Goal: Task Accomplishment & Management: Manage account settings

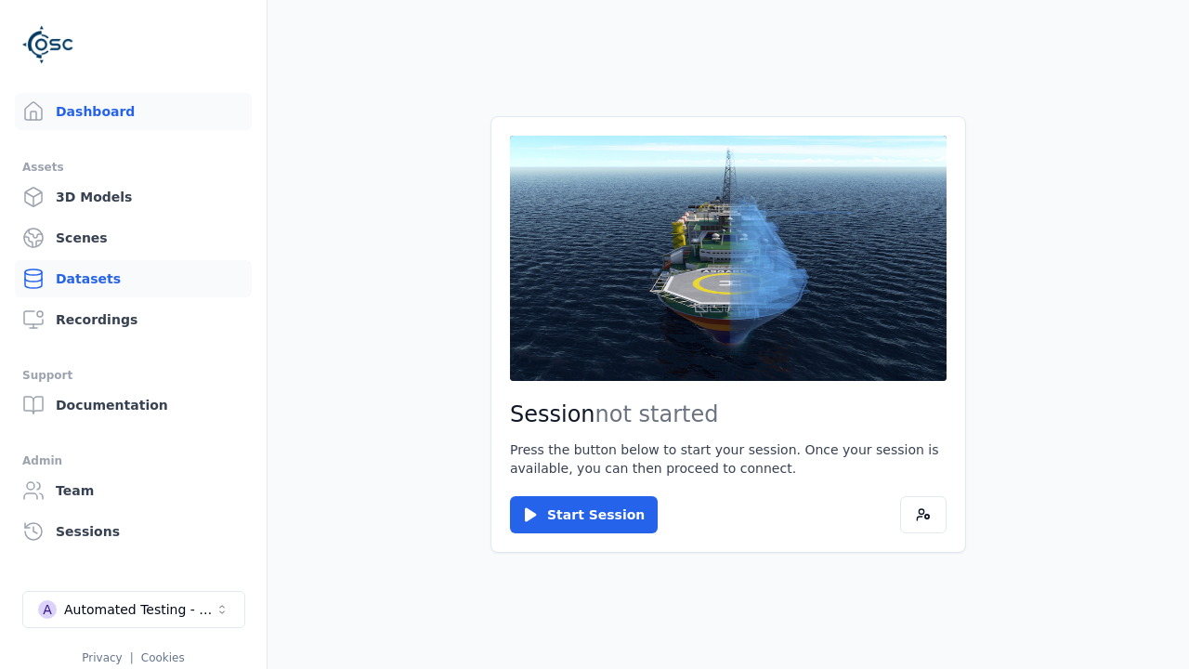
click at [133, 279] on link "Datasets" at bounding box center [133, 278] width 237 height 37
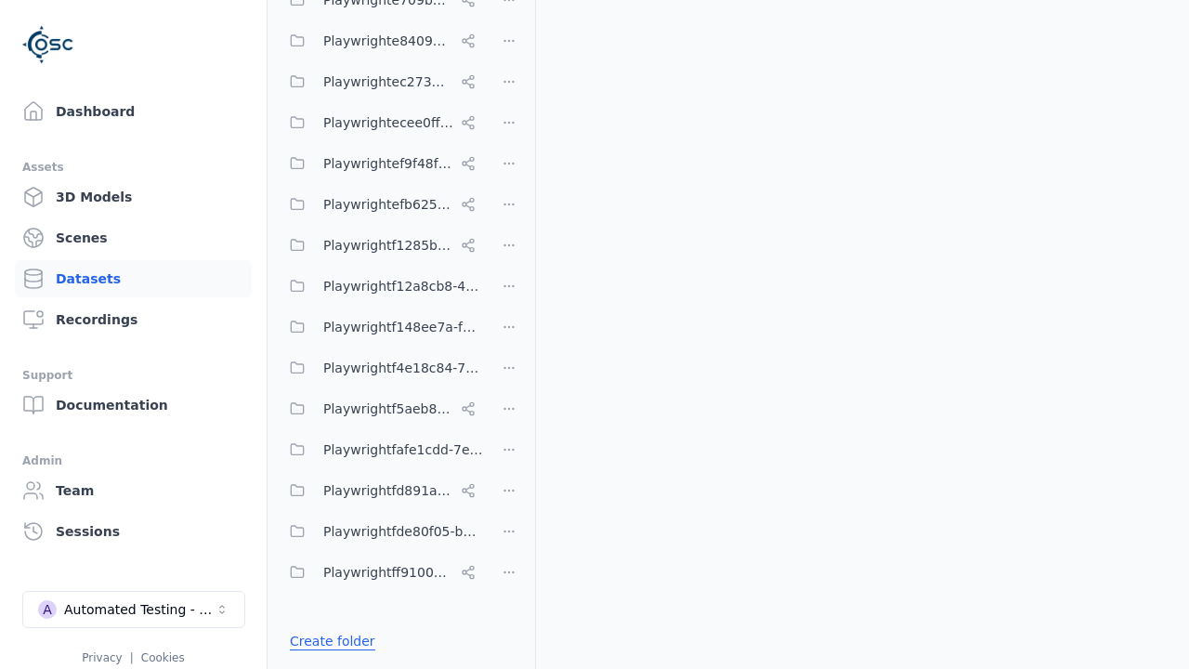
click at [326, 641] on link "Create folder" at bounding box center [332, 641] width 85 height 19
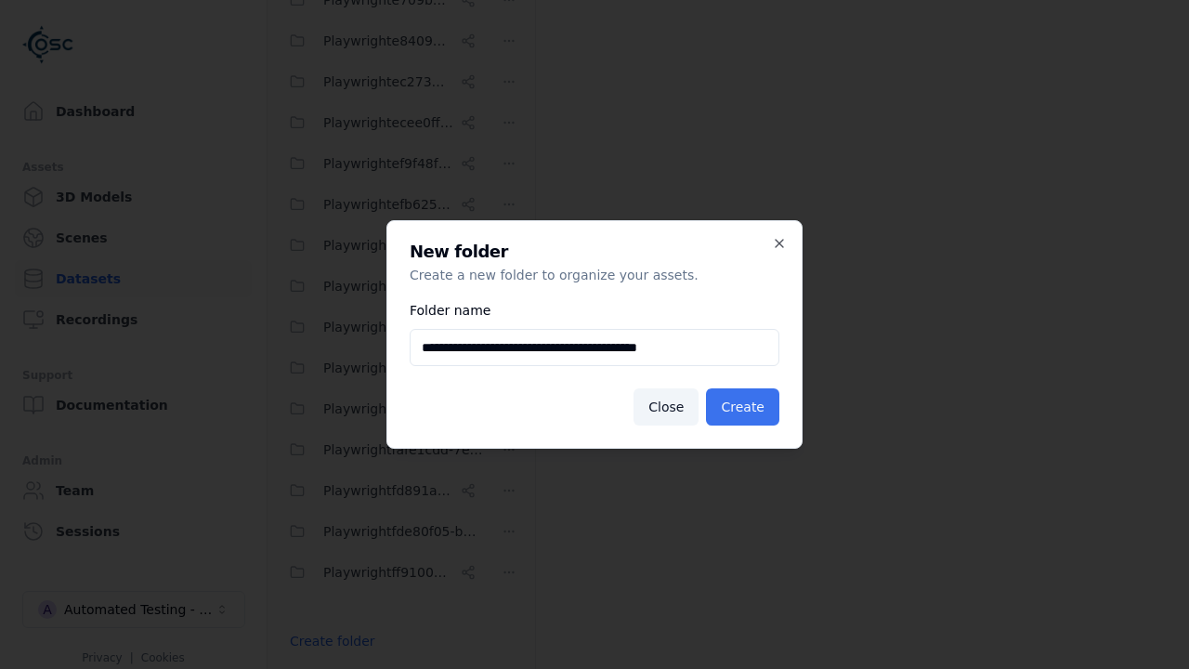
type input "**********"
click at [746, 407] on button "Create" at bounding box center [742, 406] width 73 height 37
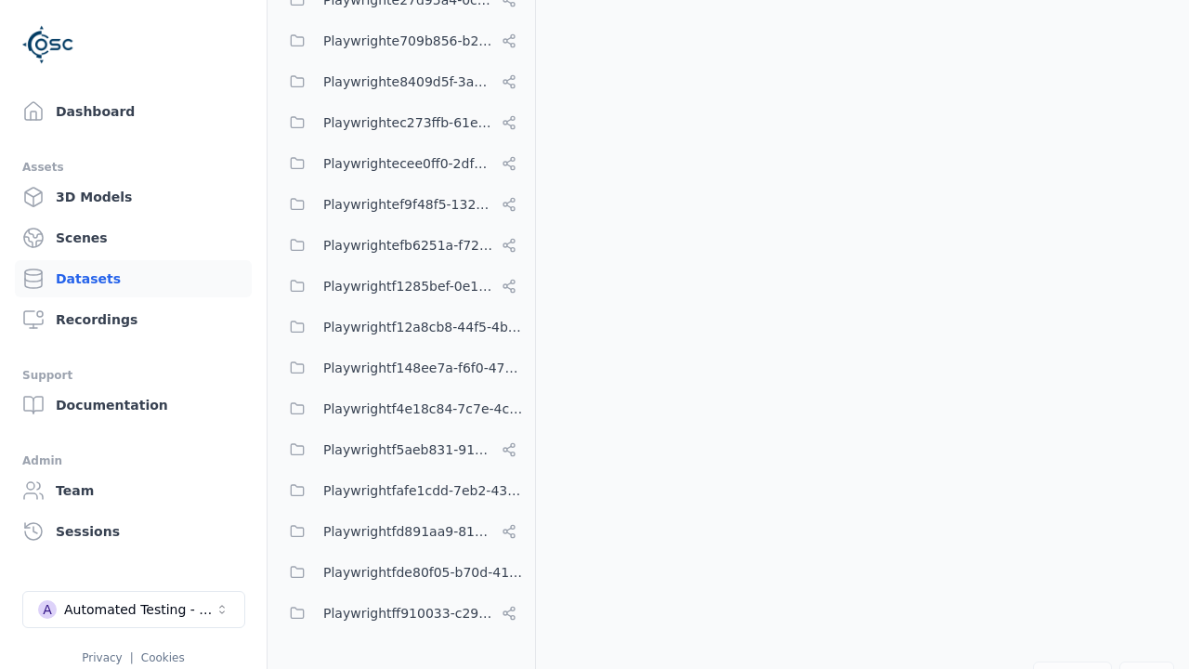
scroll to position [8669, 0]
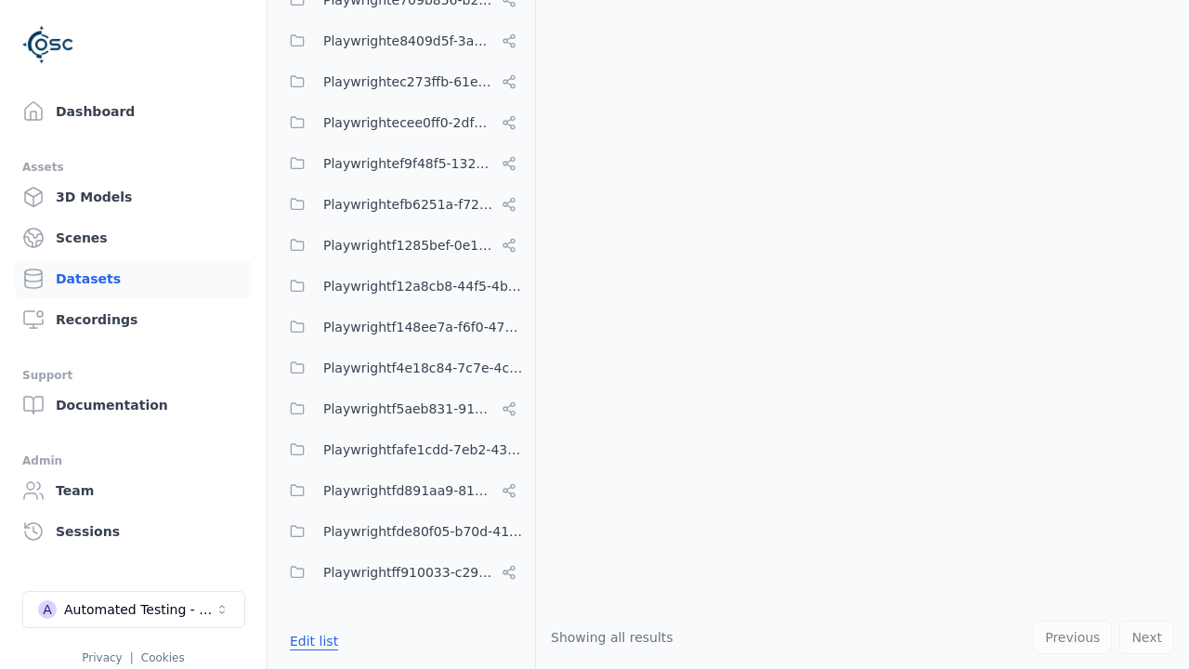
click at [310, 641] on button "Edit list" at bounding box center [314, 640] width 71 height 33
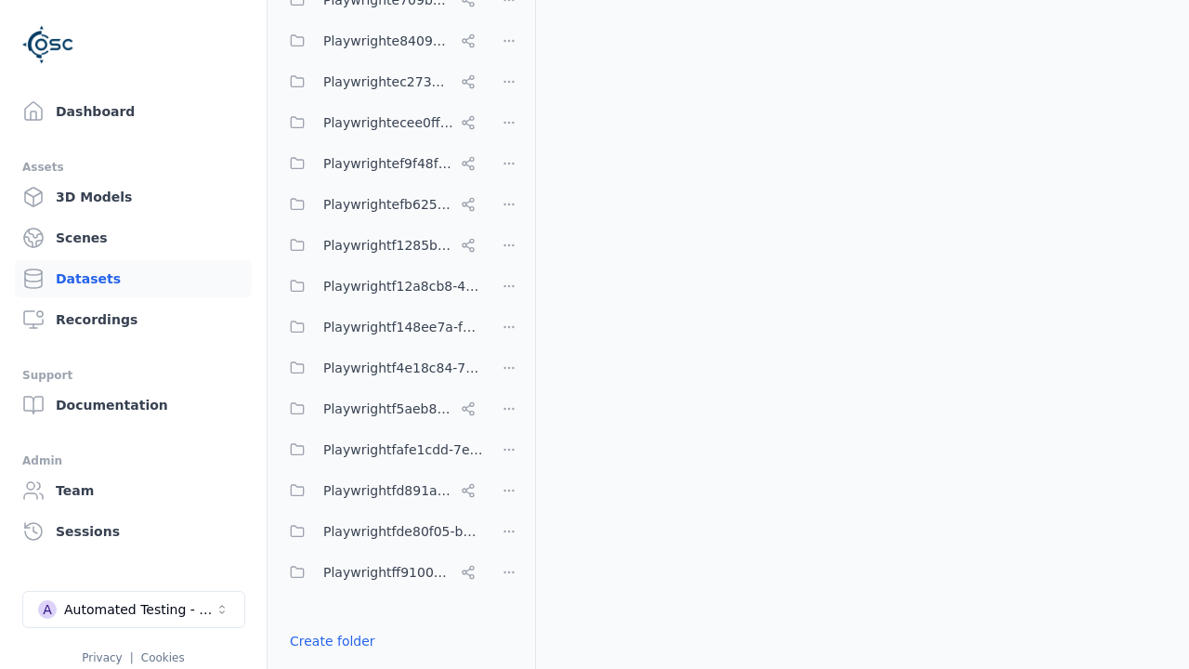
click at [509, 335] on html "Support Dashboard Assets 3D Models Scenes Datasets Recordings Support Documenta…" at bounding box center [594, 334] width 1189 height 669
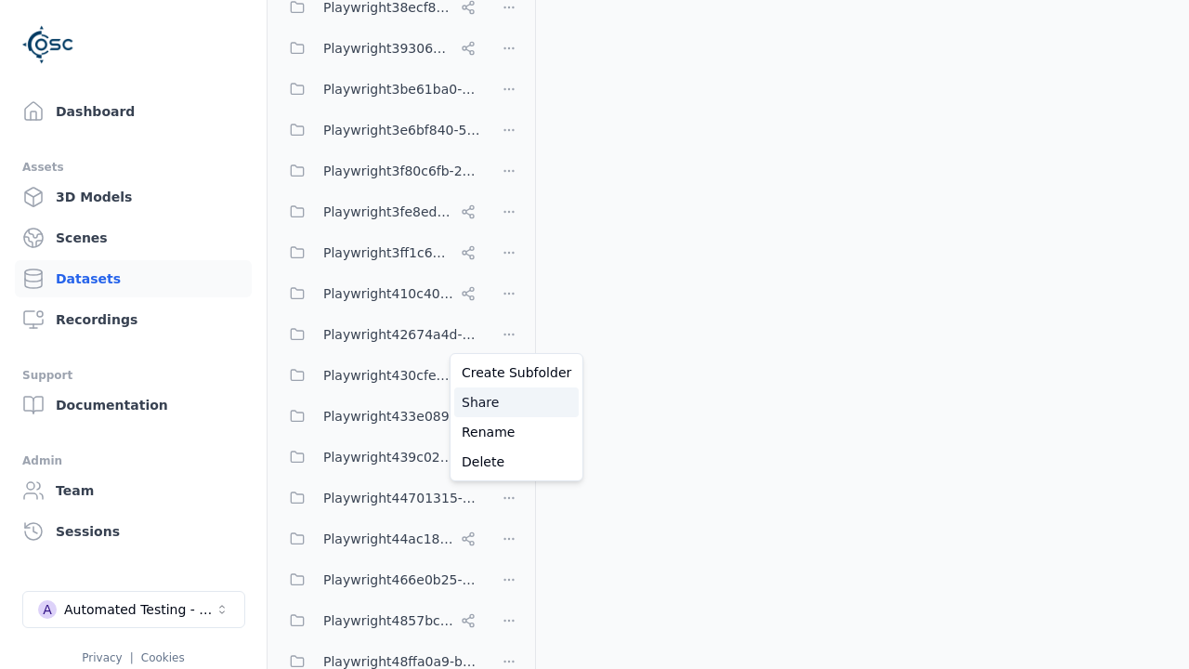
click at [509, 402] on div "Share" at bounding box center [516, 402] width 125 height 30
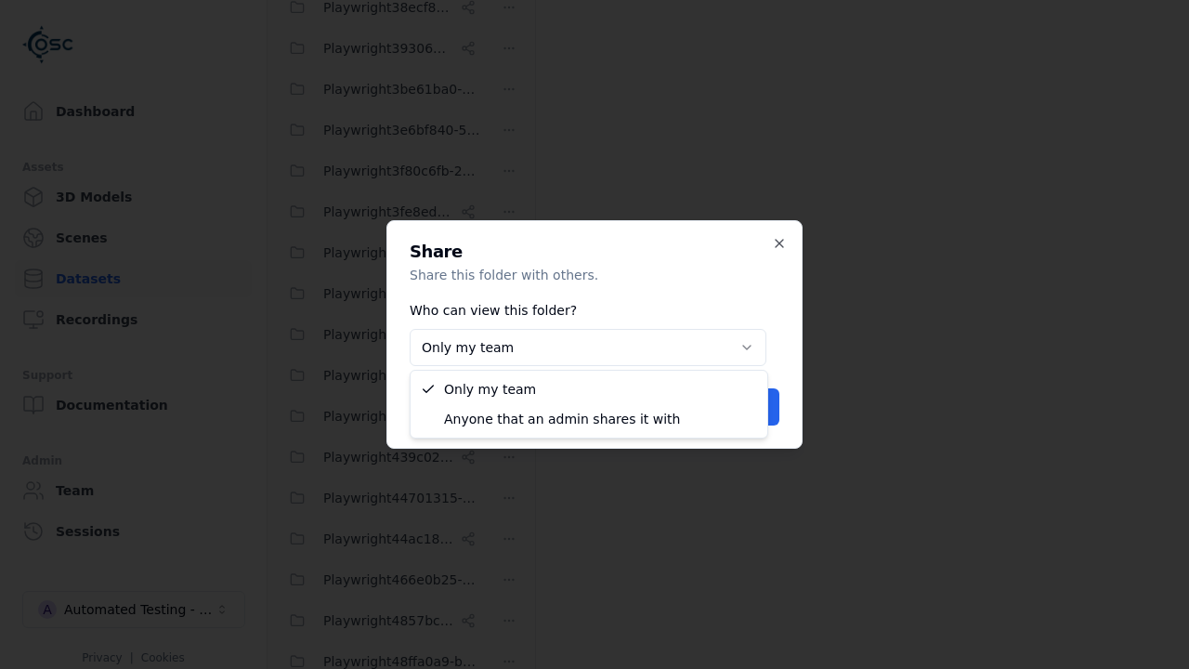
click at [588, 348] on body "Support Dashboard Assets 3D Models Scenes Datasets Recordings Support Documenta…" at bounding box center [594, 334] width 1189 height 669
select select "****"
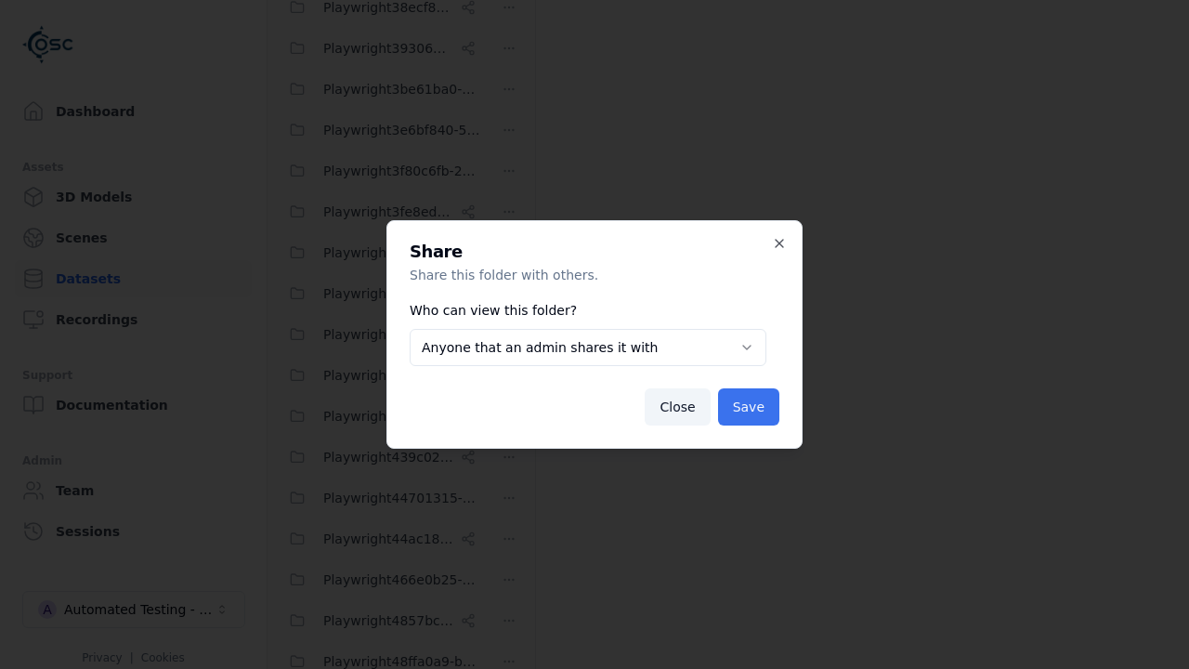
click at [752, 407] on button "Save" at bounding box center [748, 406] width 61 height 37
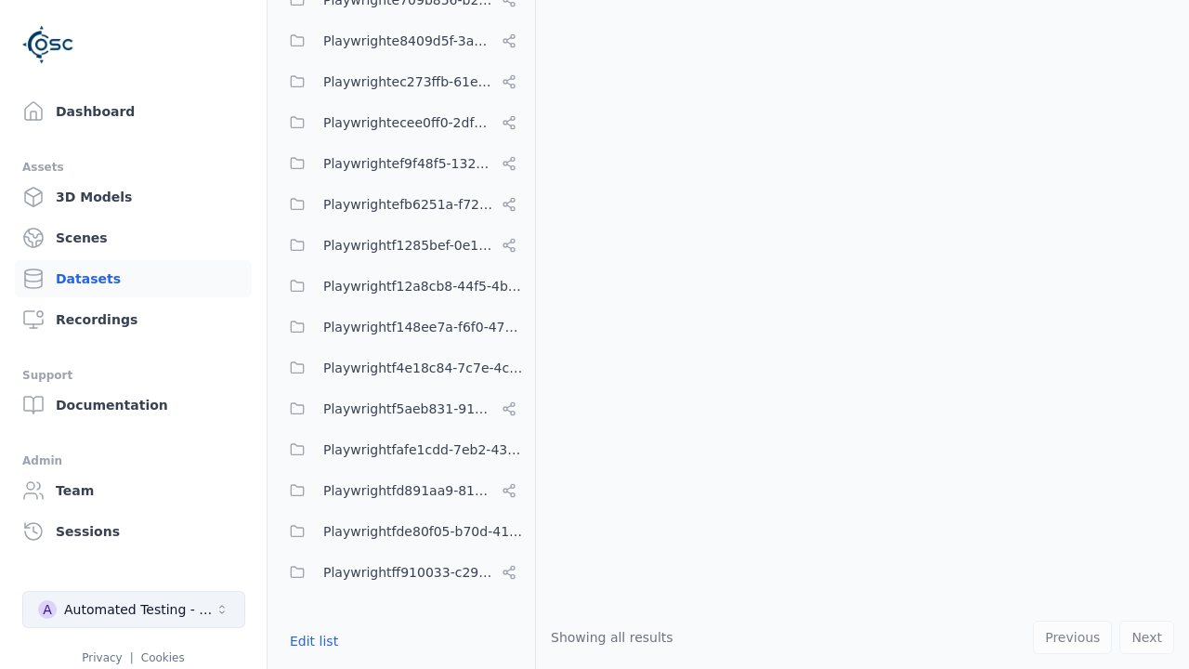
click at [134, 610] on div "Automated Testing - Playwright" at bounding box center [139, 609] width 151 height 19
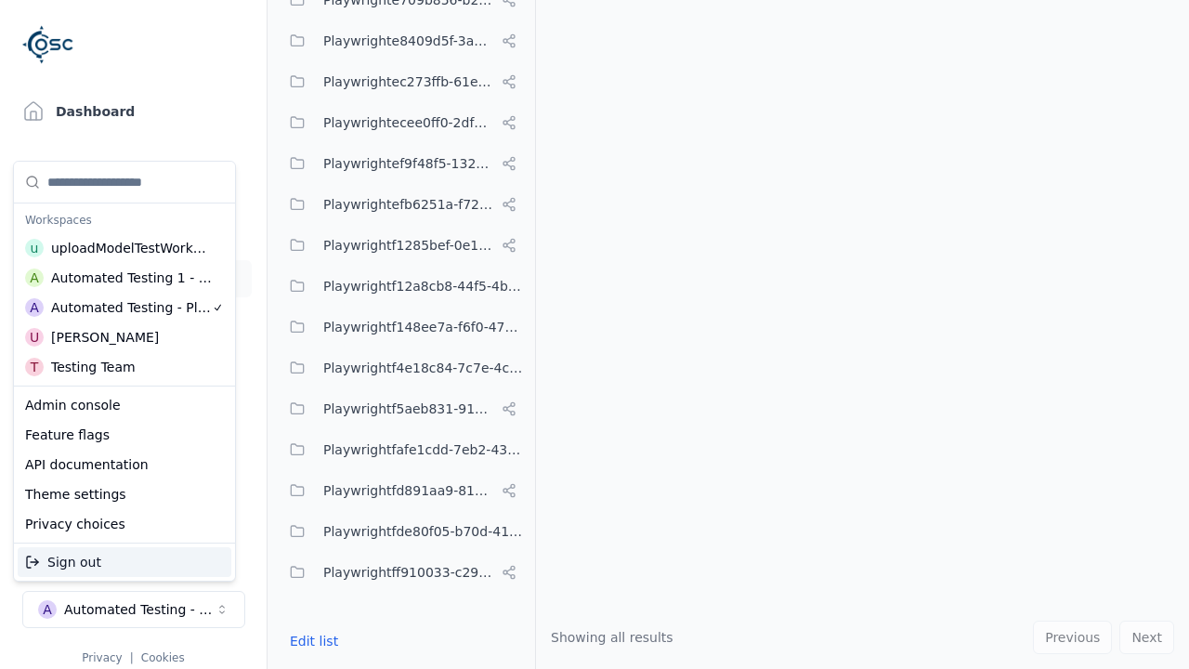
click at [125, 278] on div "Automated Testing 1 - Playwright" at bounding box center [132, 278] width 162 height 19
click at [595, 335] on html "Support Dashboard Assets 3D Models Scenes Datasets Recordings Support Documenta…" at bounding box center [594, 334] width 1189 height 669
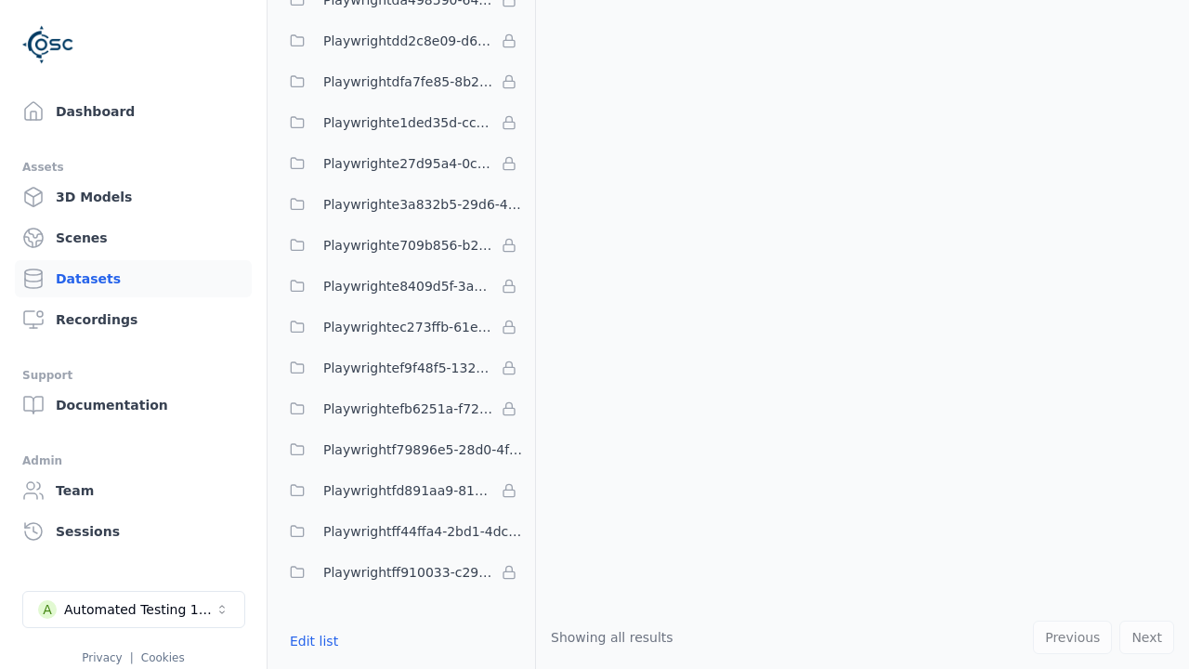
scroll to position [5398, 0]
click at [310, 641] on button "Edit list" at bounding box center [314, 640] width 71 height 33
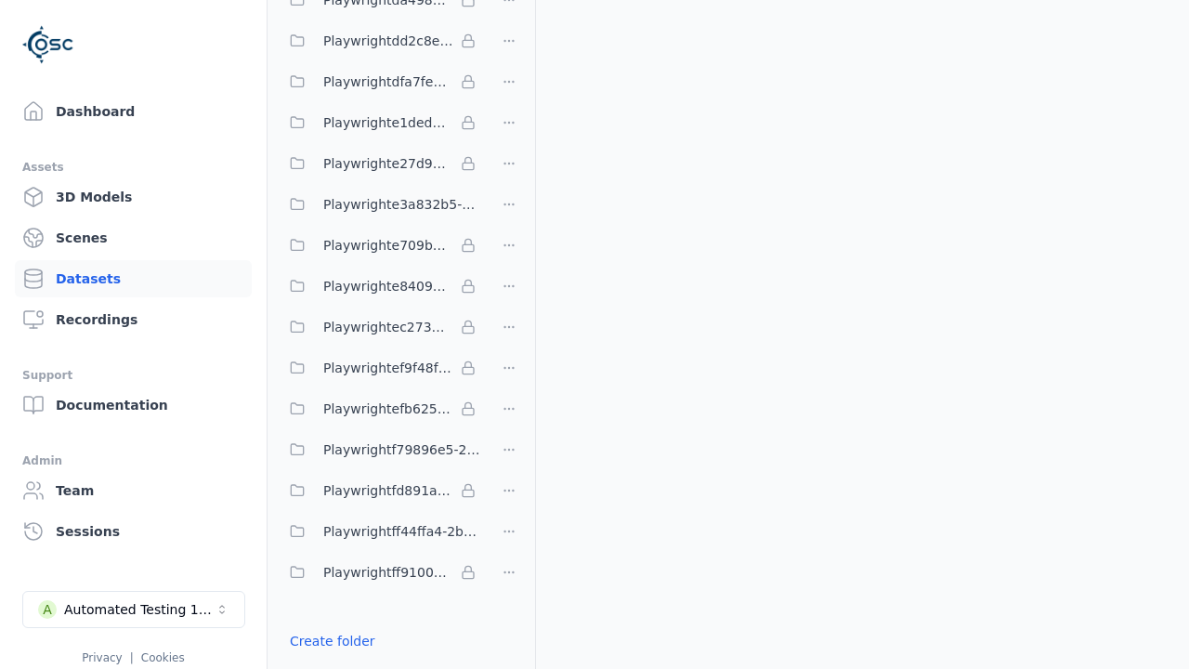
click at [372, 665] on link "Import shared folder (legacy)" at bounding box center [385, 674] width 190 height 19
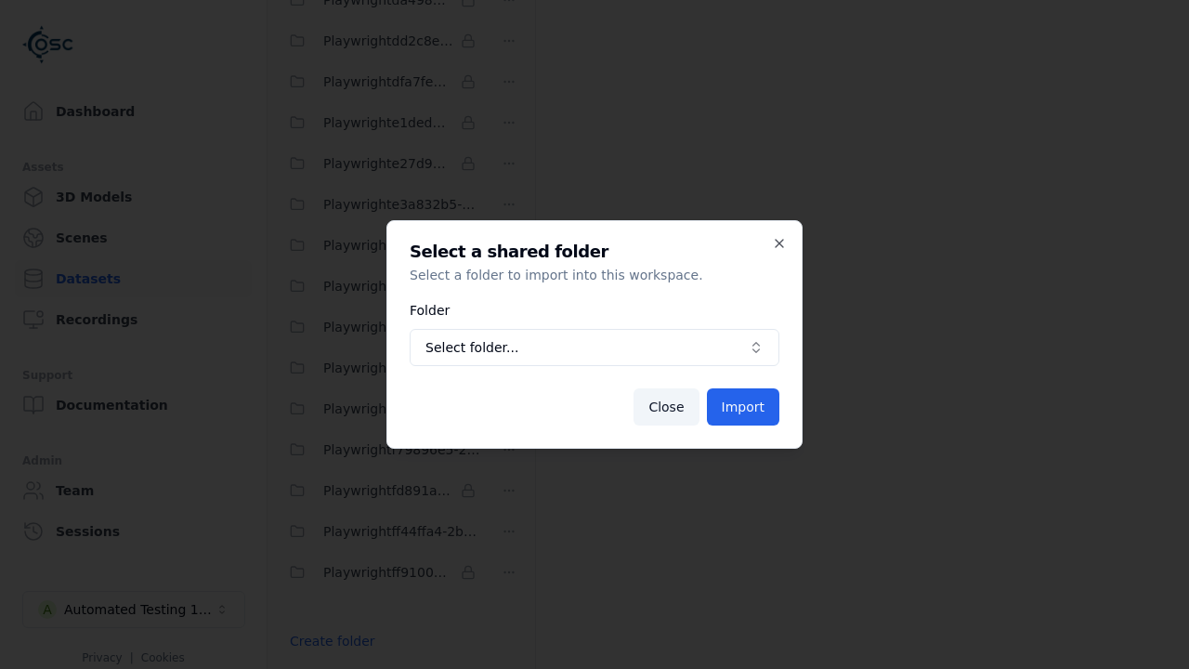
scroll to position [5465, 0]
click at [595, 348] on span "Select folder..." at bounding box center [584, 347] width 316 height 19
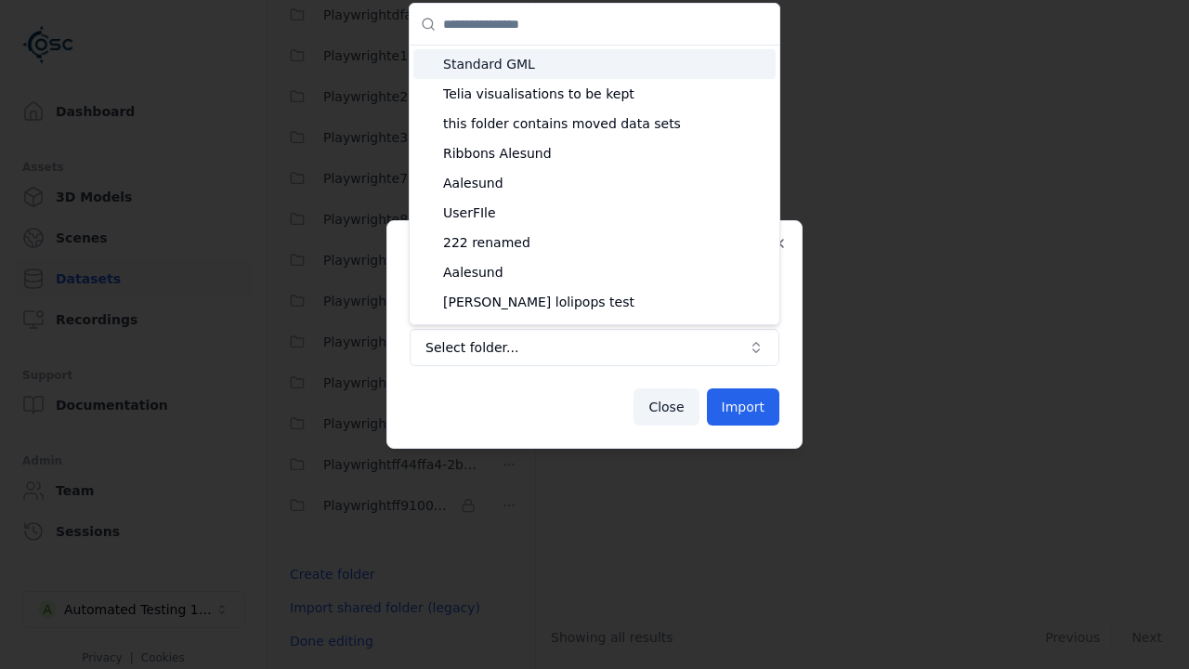
click at [606, 531] on span "Playwright42674a4d-8564-4f4c-a0ee-c0945bd4e2d5" at bounding box center [605, 540] width 325 height 19
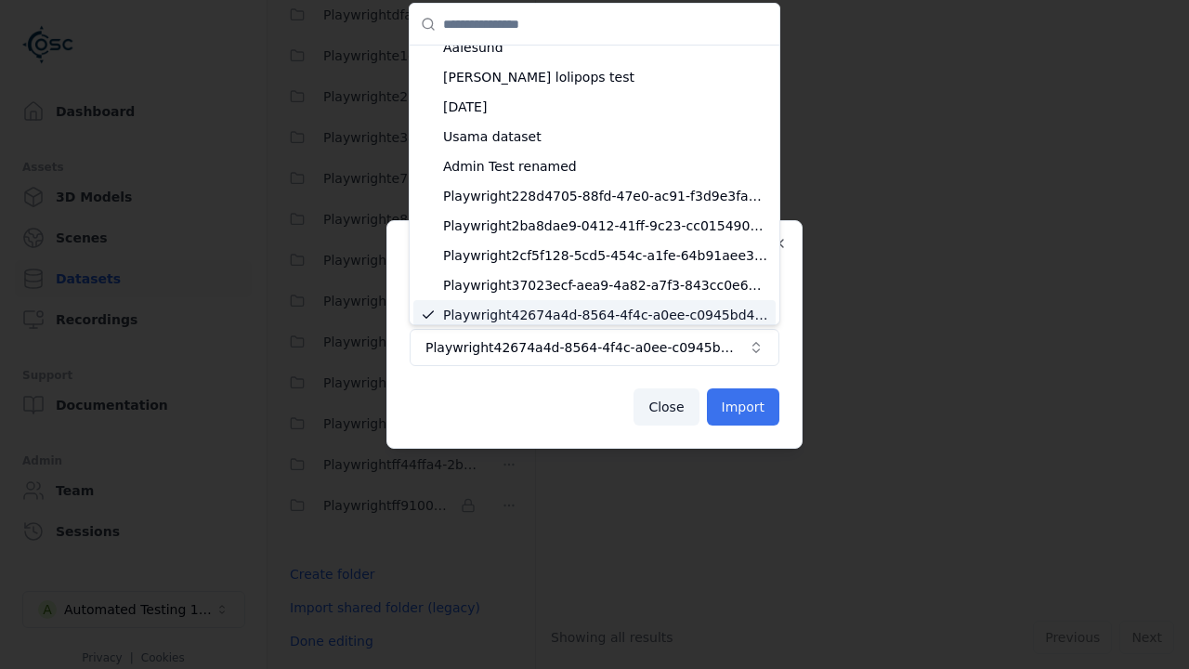
click at [745, 407] on button "Import" at bounding box center [743, 406] width 72 height 37
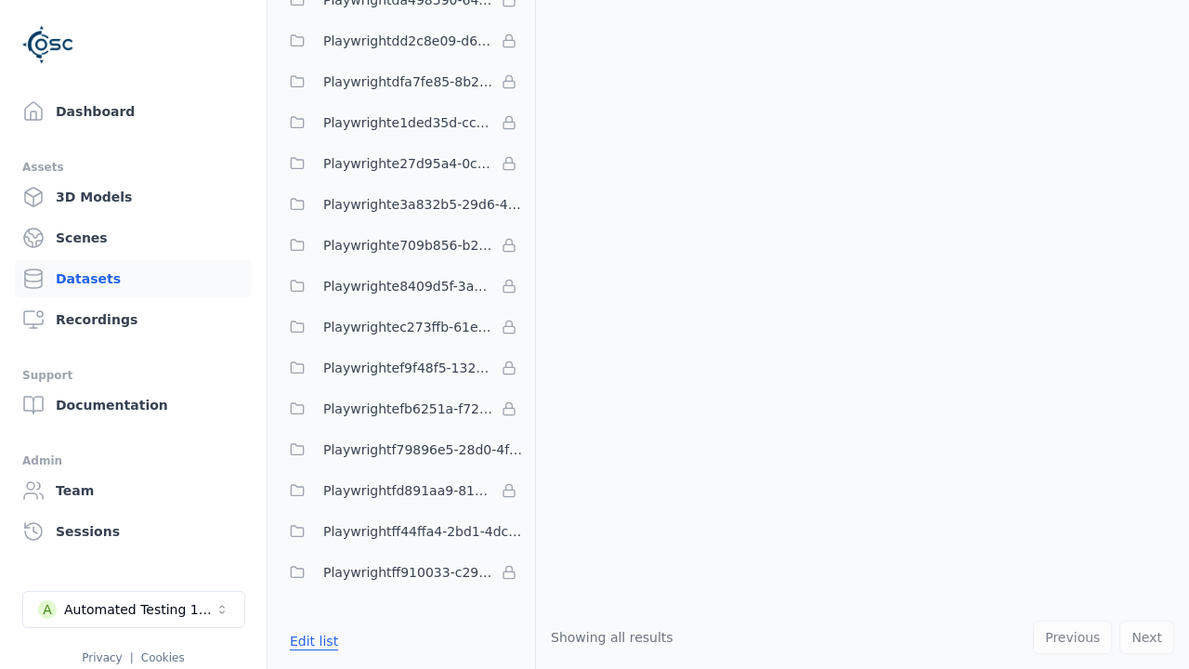
click at [310, 641] on button "Edit list" at bounding box center [314, 640] width 71 height 33
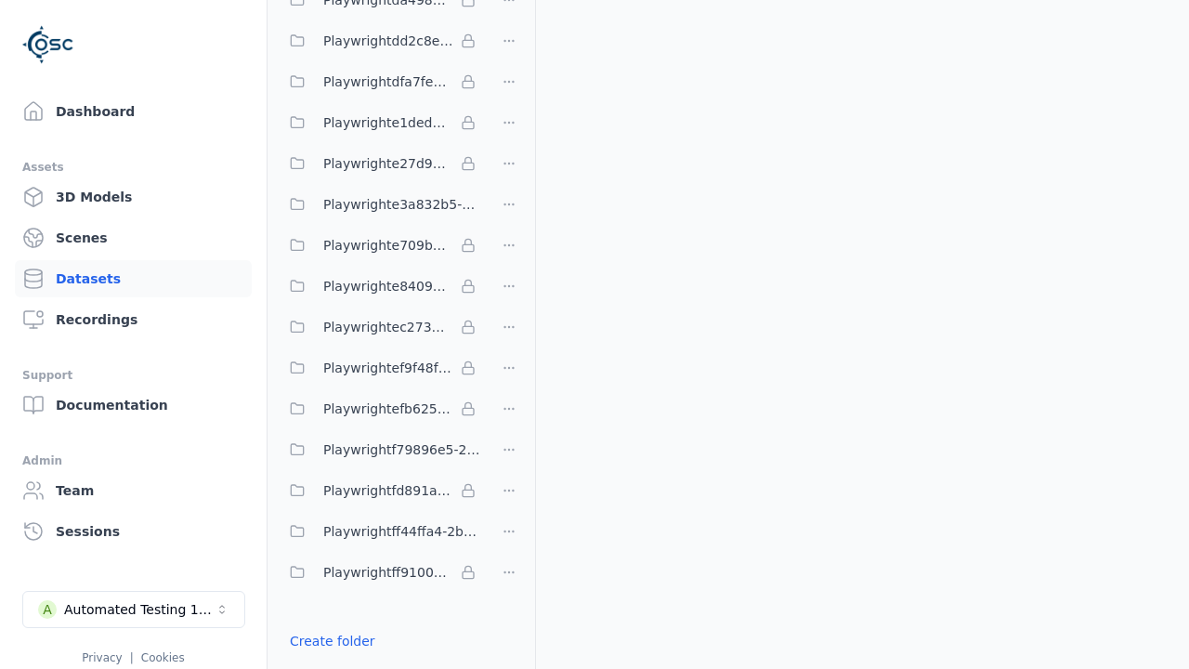
click at [509, 335] on html "Support Dashboard Assets 3D Models Scenes Datasets Recordings Support Documenta…" at bounding box center [594, 334] width 1189 height 669
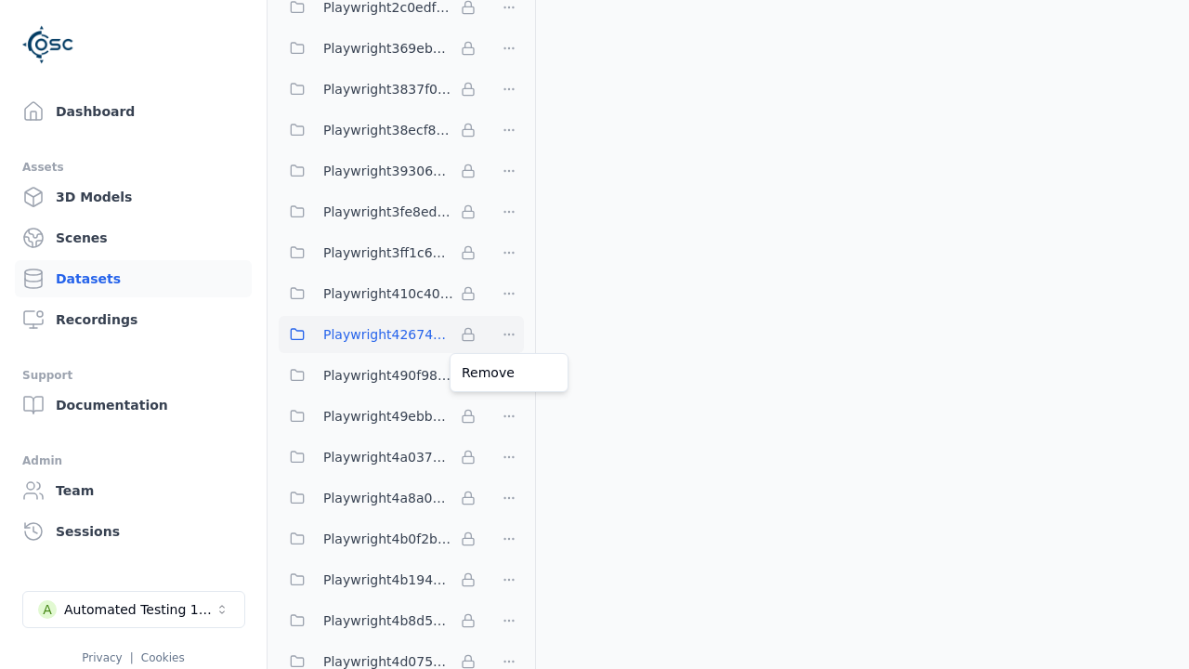
click at [595, 335] on html "Support Dashboard Assets 3D Models Scenes Datasets Recordings Support Documenta…" at bounding box center [594, 334] width 1189 height 669
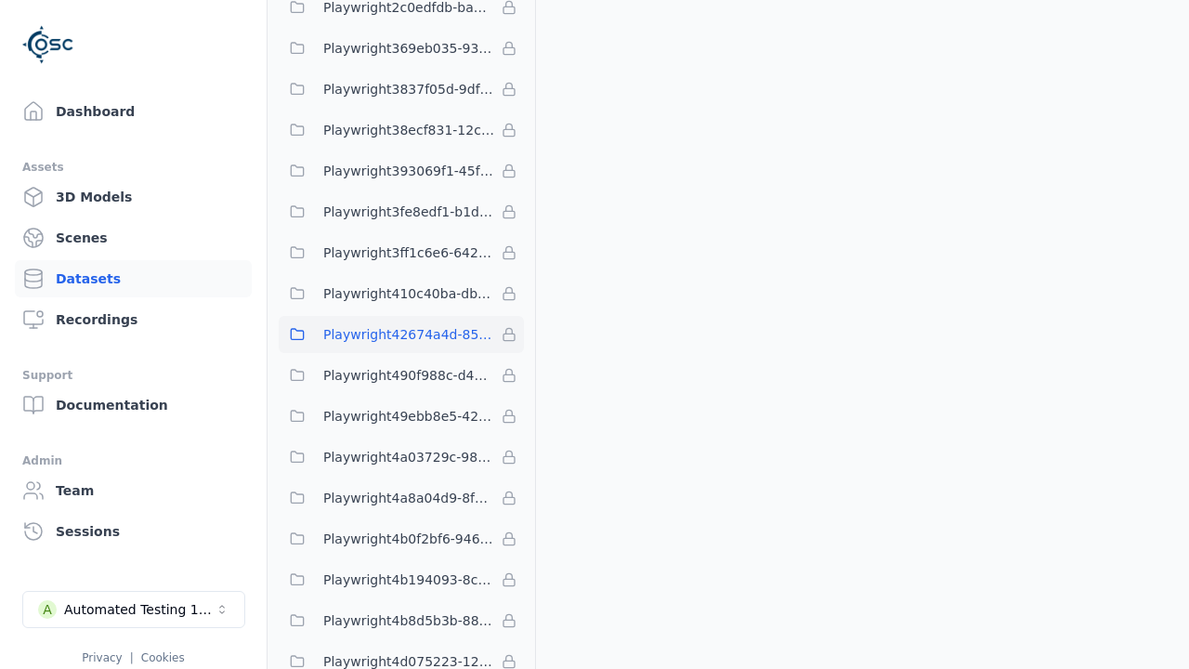
scroll to position [5439, 0]
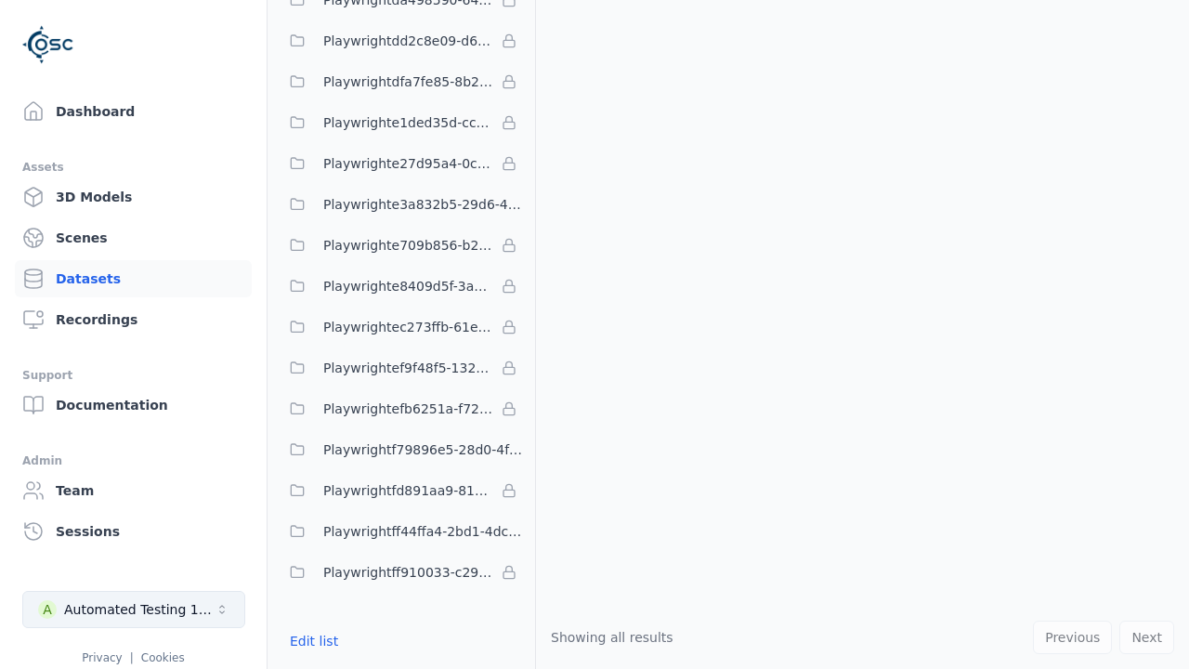
click at [134, 610] on div "Automated Testing 1 - Playwright" at bounding box center [139, 609] width 151 height 19
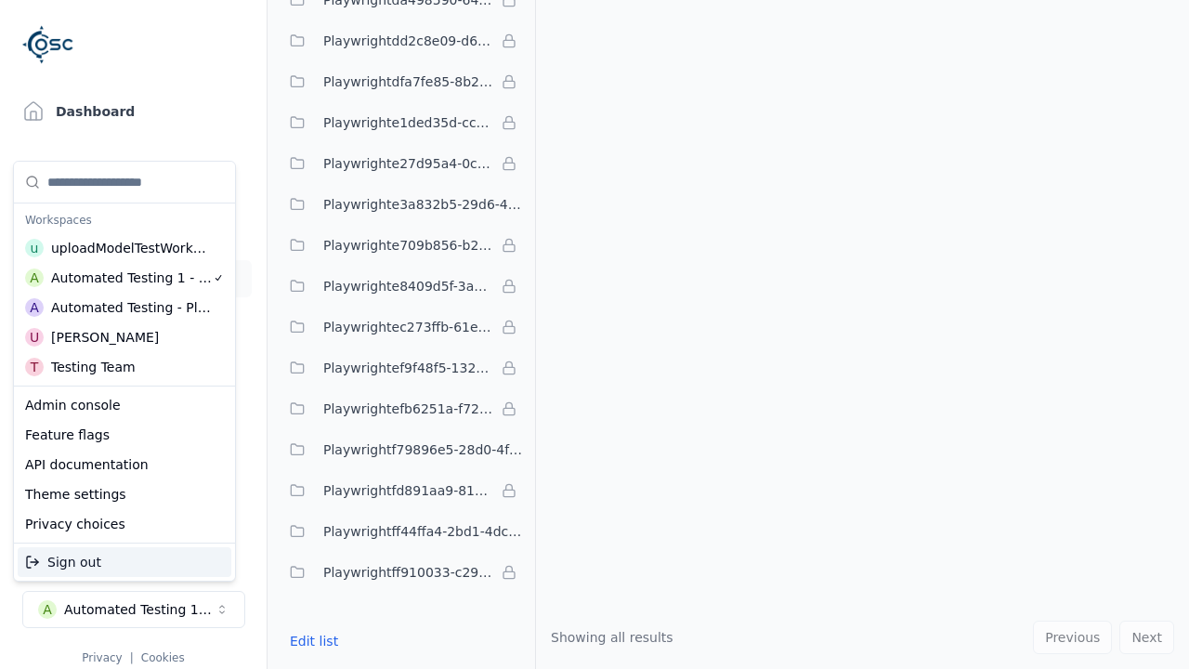
click at [125, 308] on div "Automated Testing - Playwright" at bounding box center [131, 307] width 161 height 19
click at [595, 335] on html "Support Dashboard Assets 3D Models Scenes Datasets Recordings Support Documenta…" at bounding box center [594, 334] width 1189 height 669
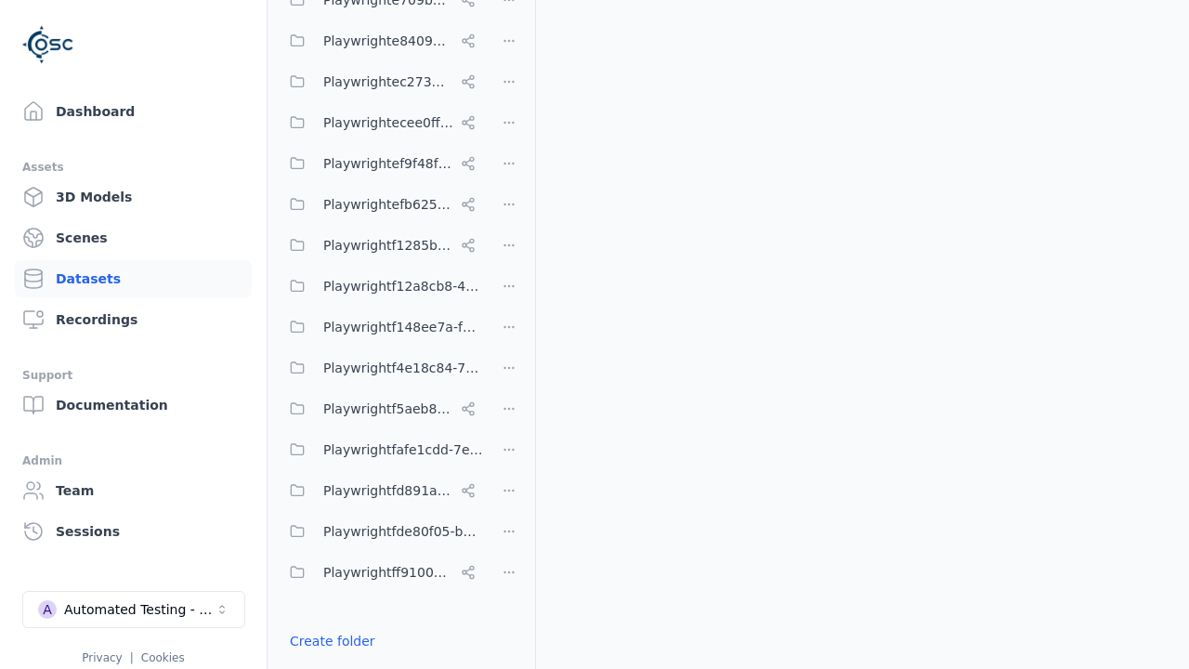
click at [509, 335] on html "Support Dashboard Assets 3D Models Scenes Datasets Recordings Support Documenta…" at bounding box center [594, 334] width 1189 height 669
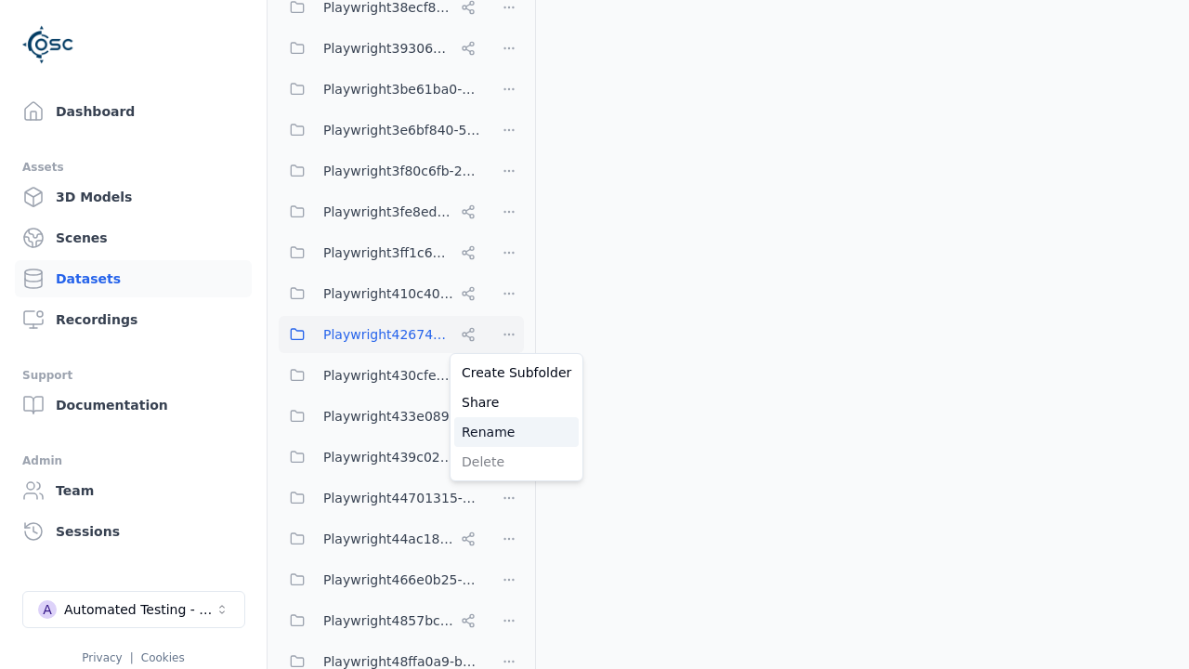
click at [509, 432] on div "Rename" at bounding box center [516, 432] width 125 height 30
